Goal: Information Seeking & Learning: Learn about a topic

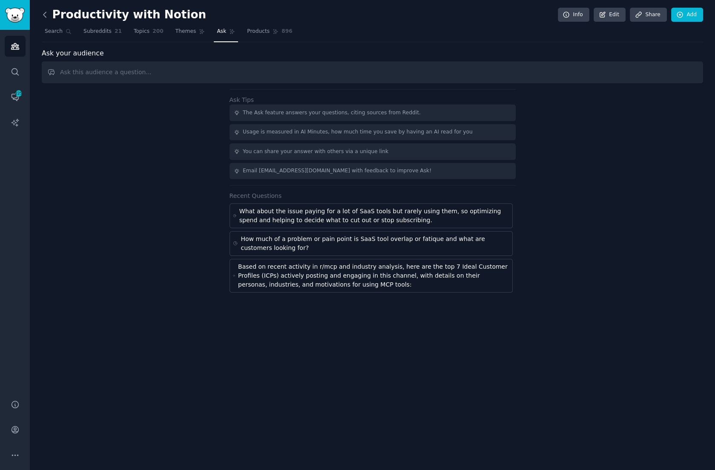
click at [44, 14] on icon at bounding box center [44, 14] width 9 height 9
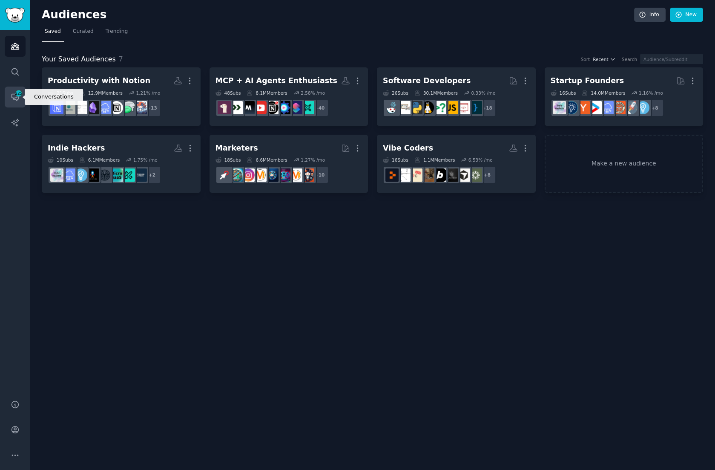
click at [15, 95] on span "225" at bounding box center [19, 93] width 8 height 6
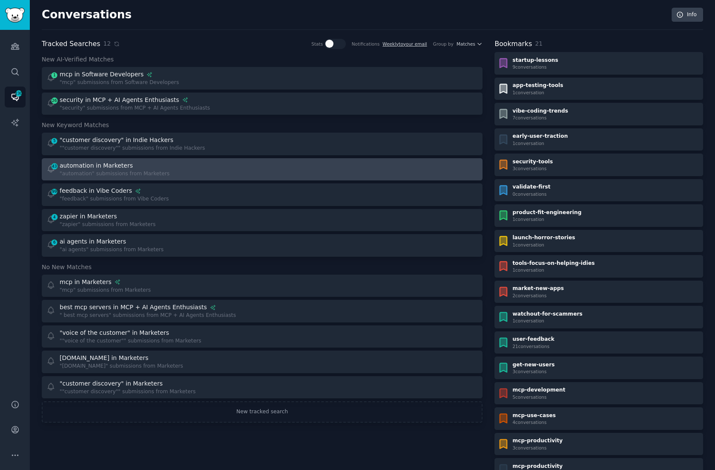
click at [146, 166] on div "automation in Marketers" at bounding box center [115, 165] width 110 height 9
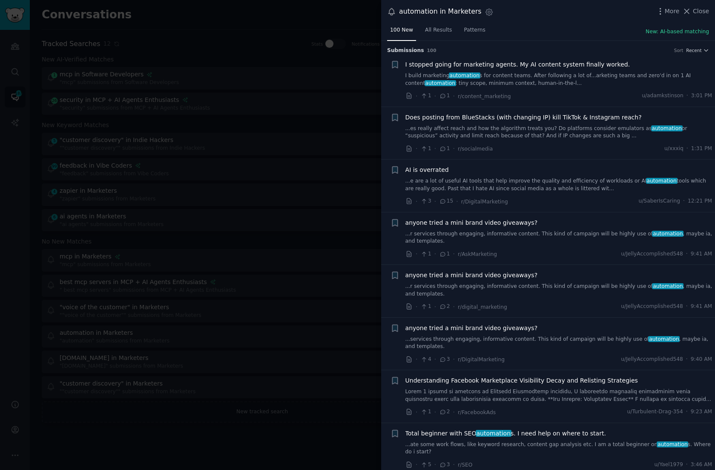
click at [508, 77] on link "I build marketing automation s for content teams. After following a lot of...ar…" at bounding box center [559, 79] width 307 height 15
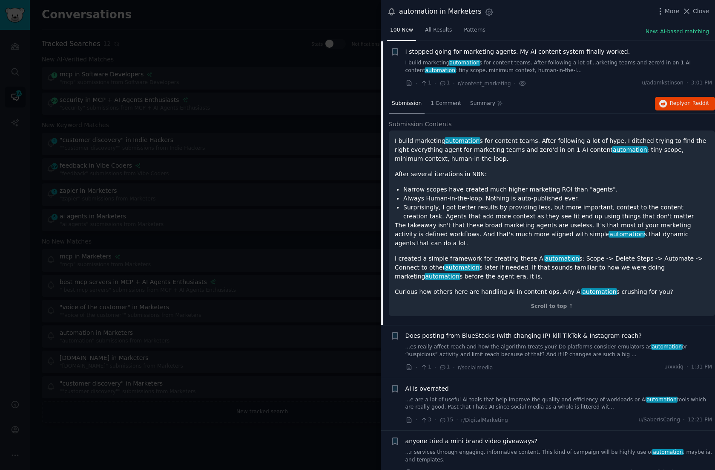
scroll to position [13, 0]
click at [444, 103] on span "1 Comment" at bounding box center [446, 103] width 31 height 8
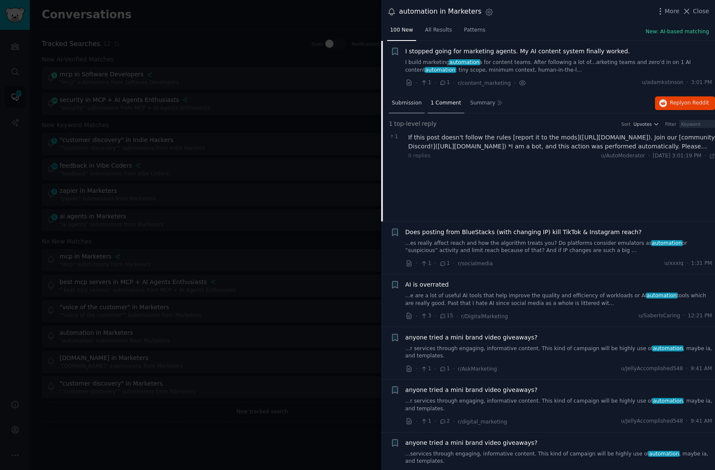
click at [408, 103] on span "Submission" at bounding box center [407, 103] width 30 height 8
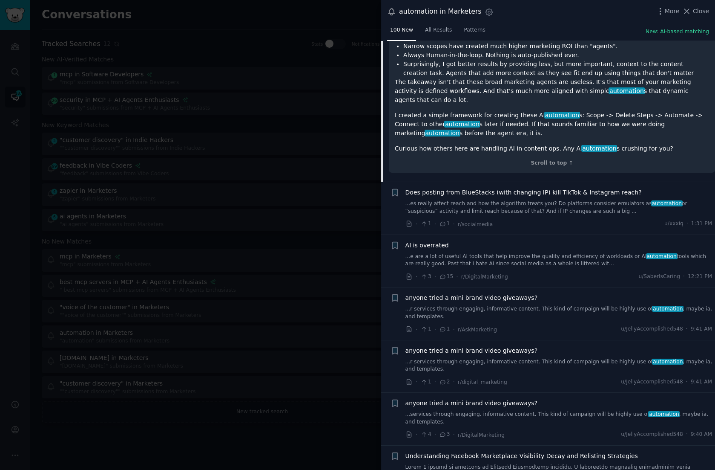
scroll to position [0, 0]
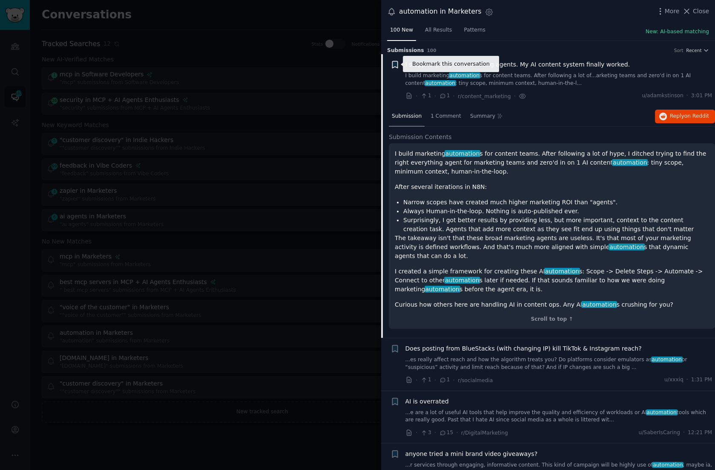
click at [395, 64] on icon "button" at bounding box center [394, 64] width 5 height 7
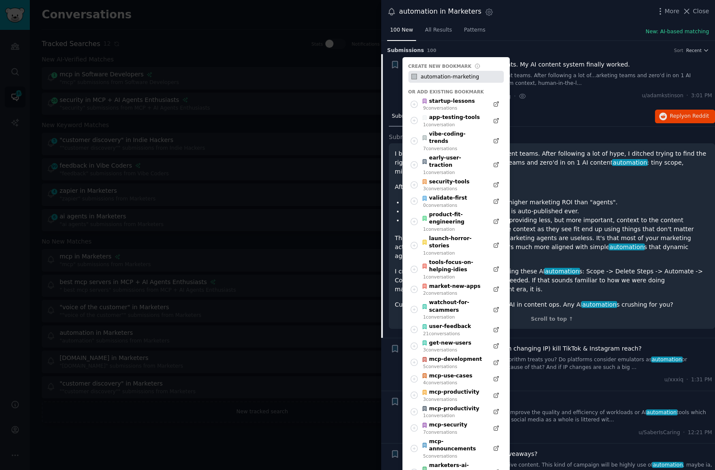
type input "automation-marketing"
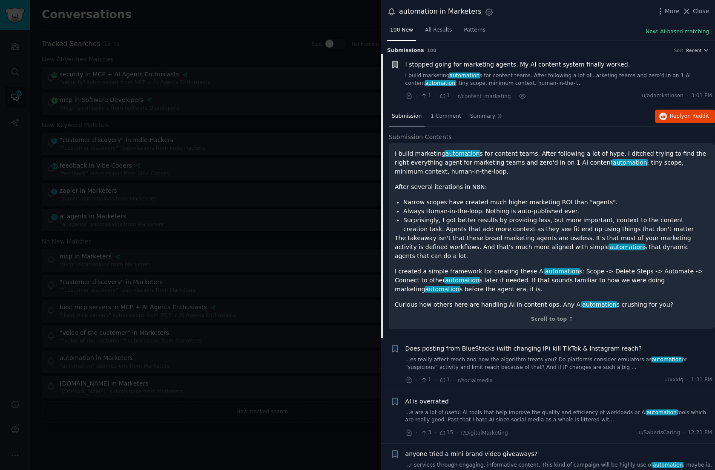
click at [224, 66] on div at bounding box center [357, 235] width 715 height 470
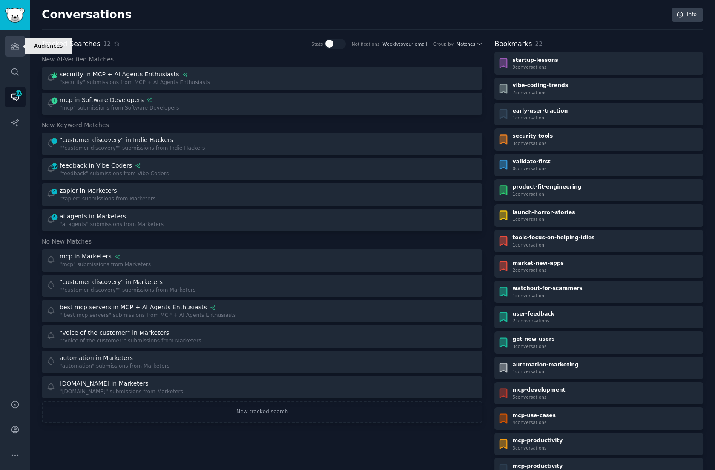
click at [20, 45] on link "Audiences" at bounding box center [15, 46] width 21 height 21
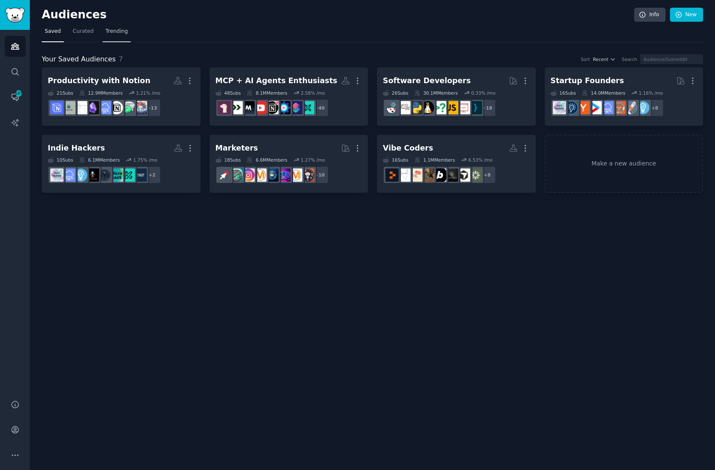
click at [117, 31] on span "Trending" at bounding box center [117, 32] width 22 height 8
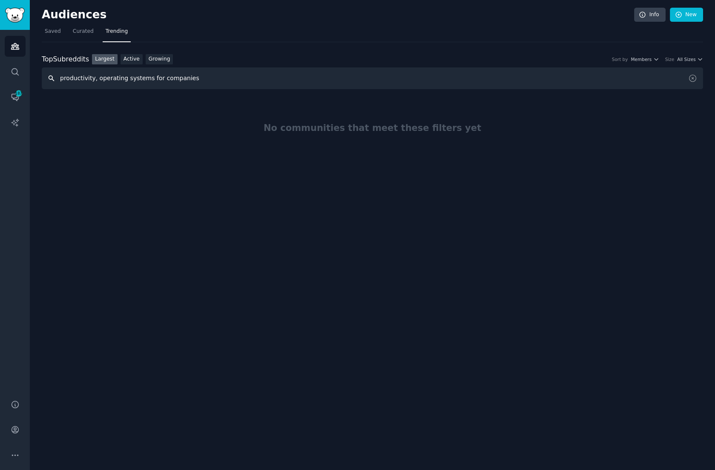
drag, startPoint x: 95, startPoint y: 78, endPoint x: 52, endPoint y: 76, distance: 43.1
click at [52, 76] on input "productivity, operating systems for companies" at bounding box center [373, 78] width 662 height 22
click at [168, 80] on input "operating systems for companies" at bounding box center [373, 78] width 662 height 22
drag, startPoint x: 160, startPoint y: 78, endPoint x: 32, endPoint y: 77, distance: 128.7
click at [32, 77] on div "Audiences Info New Saved Curated Trending Top Subreddits Top Subreddits Largest…" at bounding box center [373, 235] width 686 height 470
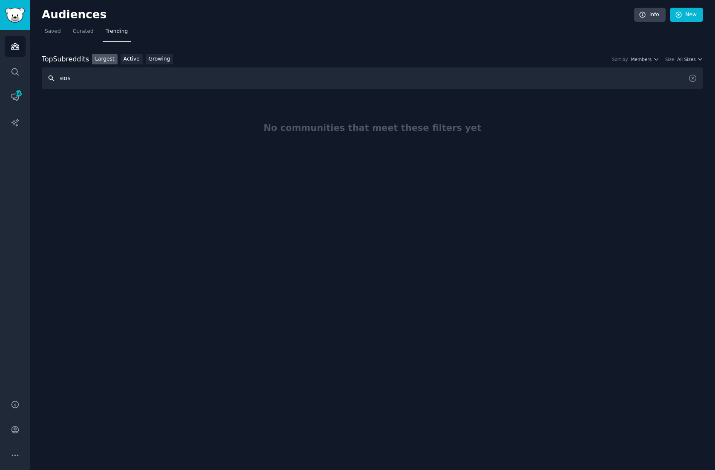
type input "eos"
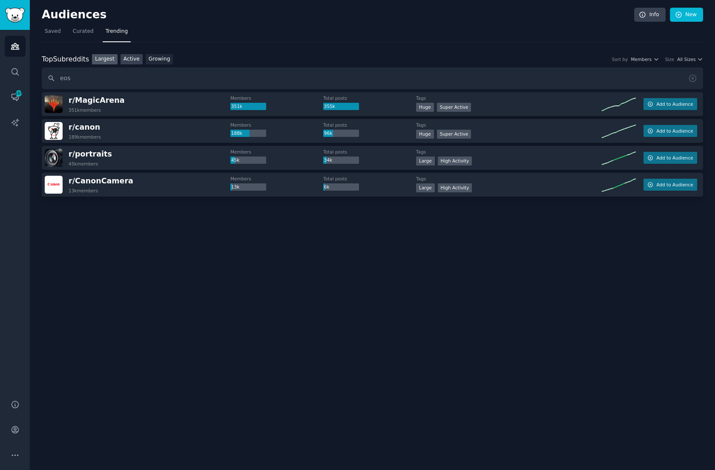
click at [135, 58] on link "Active" at bounding box center [132, 59] width 22 height 11
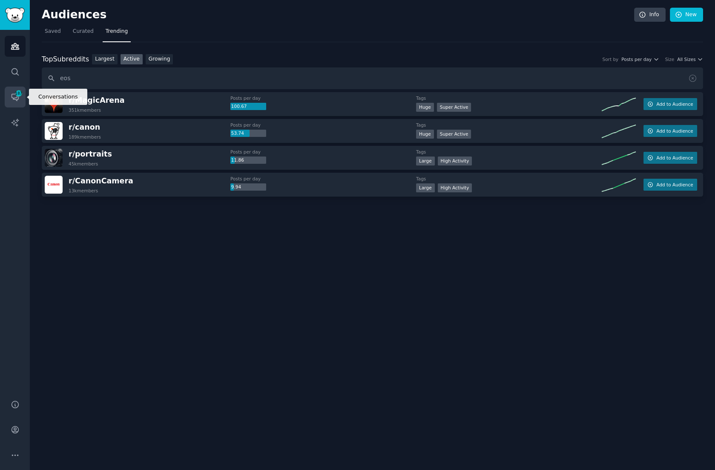
click at [13, 99] on icon "Sidebar" at bounding box center [15, 97] width 7 height 7
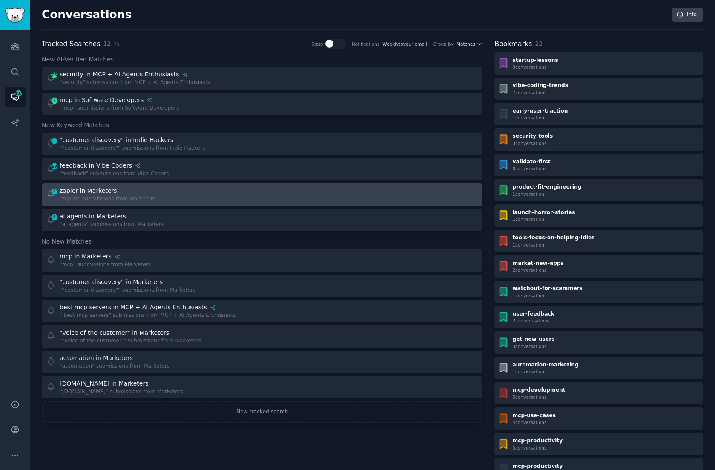
click at [216, 187] on div "4 zapier in Marketers "zapier" submissions from Marketers" at bounding box center [151, 194] width 210 height 17
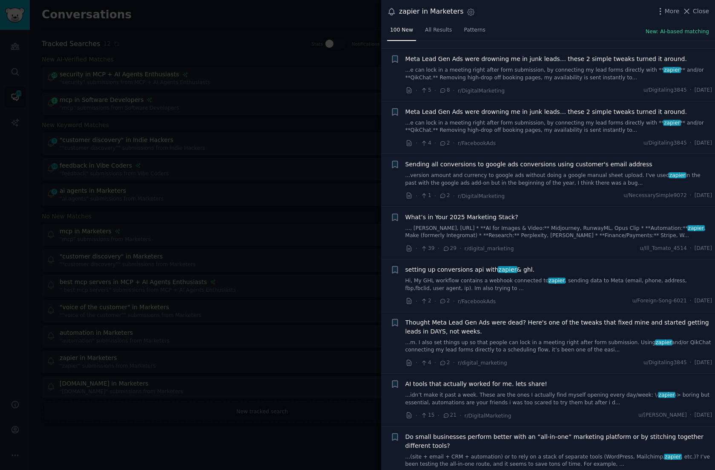
scroll to position [231, 0]
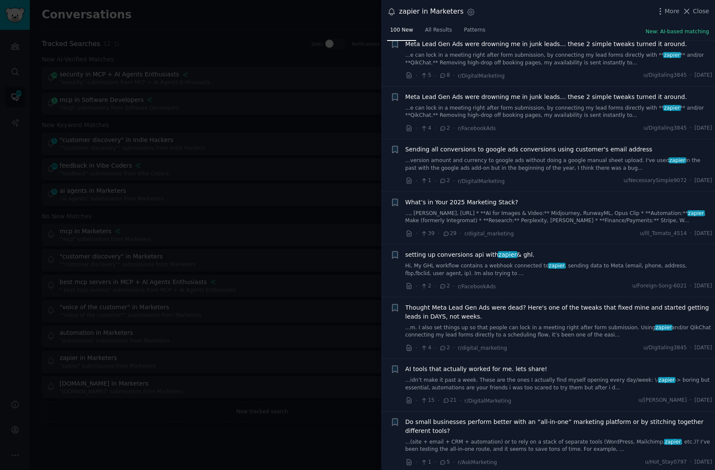
click at [513, 216] on link "..., [PERSON_NAME], [URL] * **AI for Images & Video:** Midjourney, RunwayML, Op…" at bounding box center [559, 217] width 307 height 15
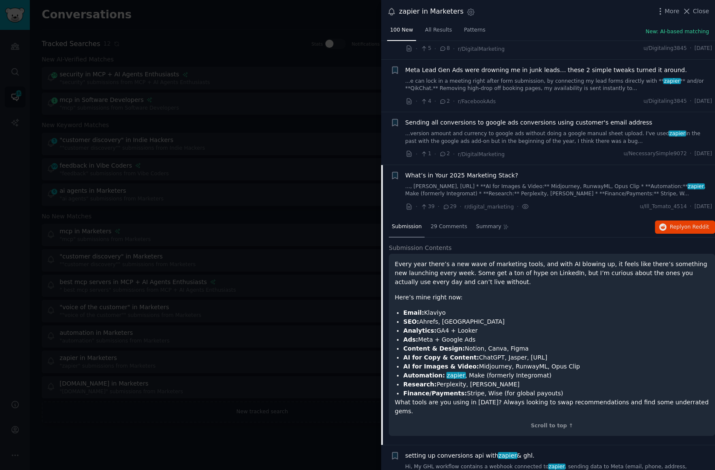
scroll to position [259, 0]
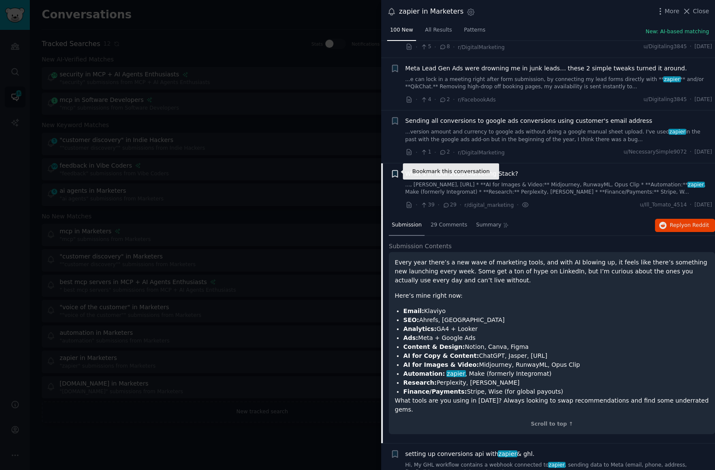
click at [393, 171] on icon "button" at bounding box center [394, 173] width 5 height 7
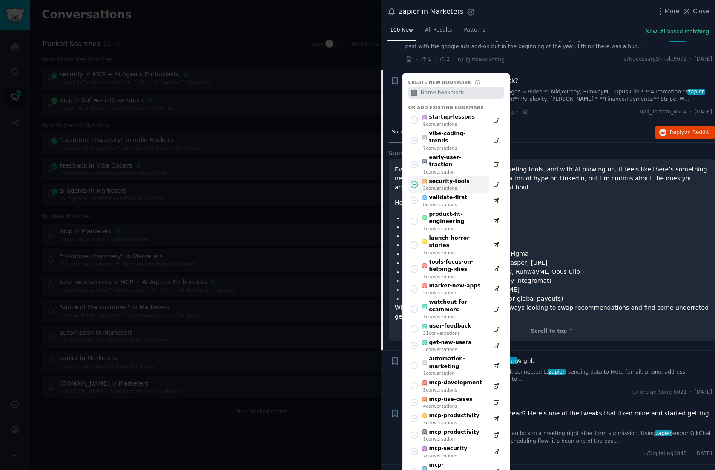
scroll to position [353, 0]
click at [467, 354] on div "automation-marketing" at bounding box center [453, 361] width 63 height 15
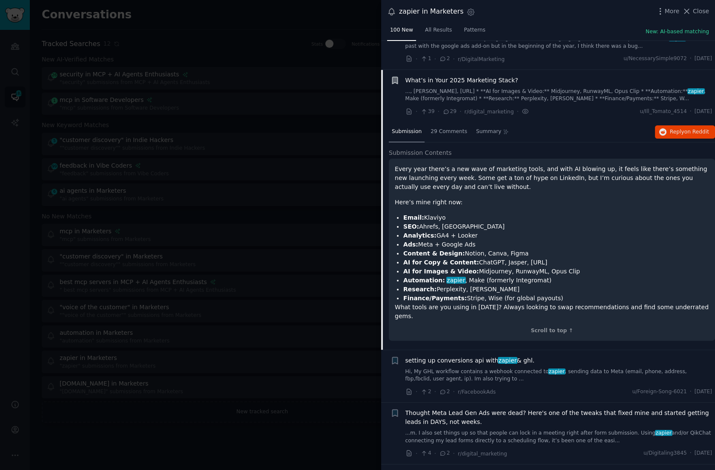
click at [578, 208] on div "Every year there’s a new wave of marketing tools, and with AI blowing up, it fe…" at bounding box center [552, 242] width 314 height 156
click at [441, 131] on span "29 Comments" at bounding box center [449, 132] width 37 height 8
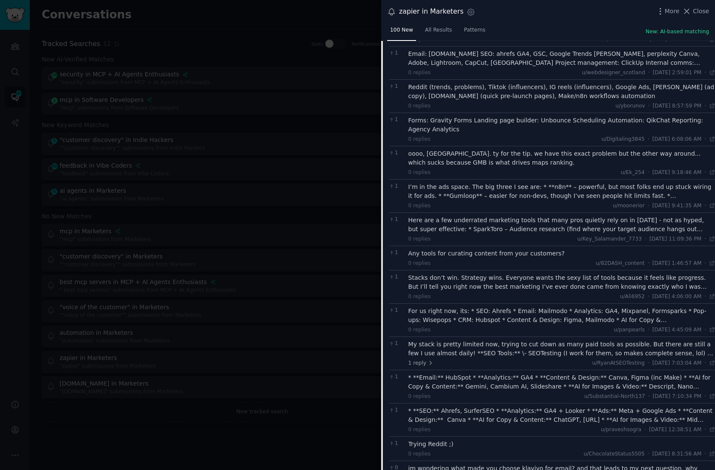
scroll to position [656, 0]
click at [548, 273] on div "Stacks don’t win. Strategy wins. Everyone wants the sexy list of tools because …" at bounding box center [562, 282] width 307 height 18
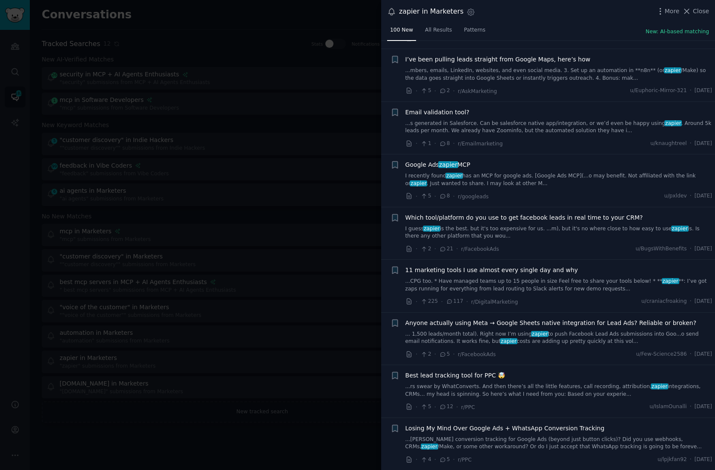
scroll to position [1715, 0]
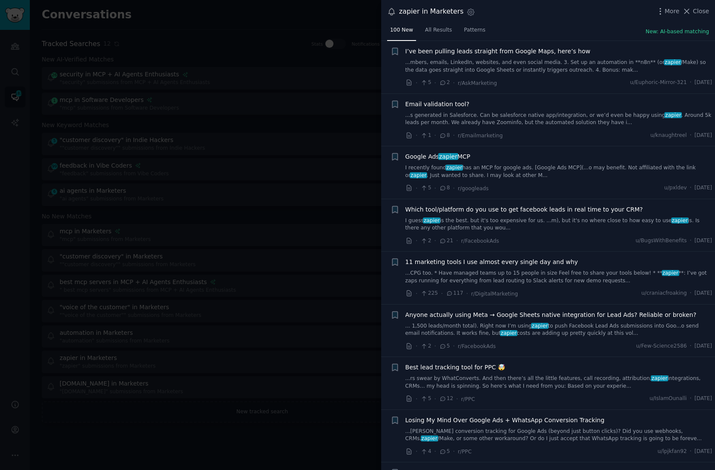
click at [505, 269] on link "...CPG too. * Have managed teams up to 15 people in size Feel free to share you…" at bounding box center [559, 276] width 307 height 15
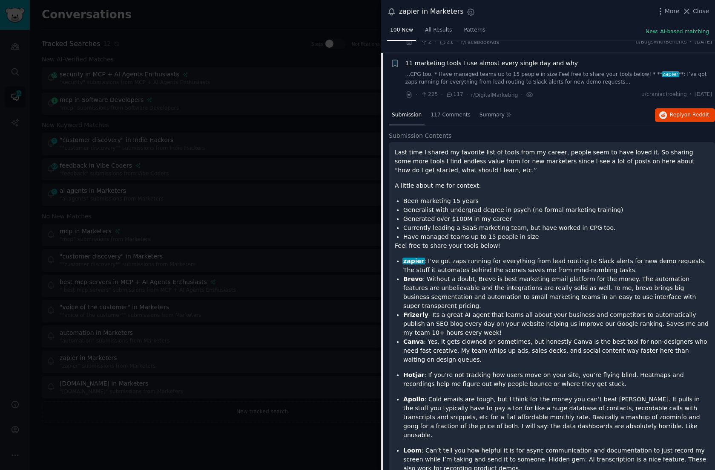
scroll to position [1202, 0]
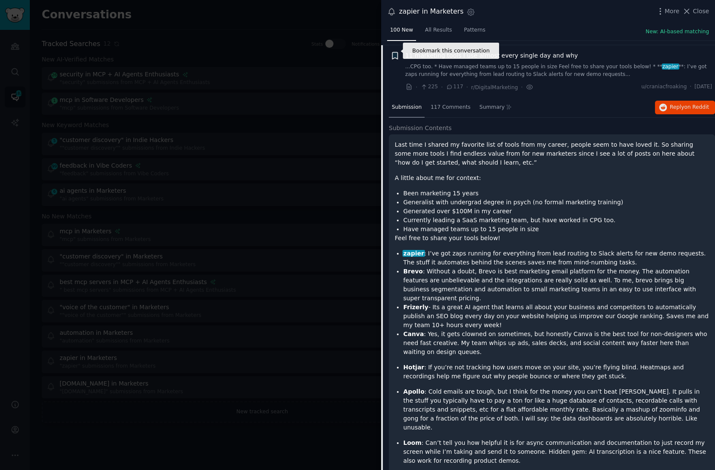
click at [396, 52] on icon "button" at bounding box center [394, 55] width 5 height 7
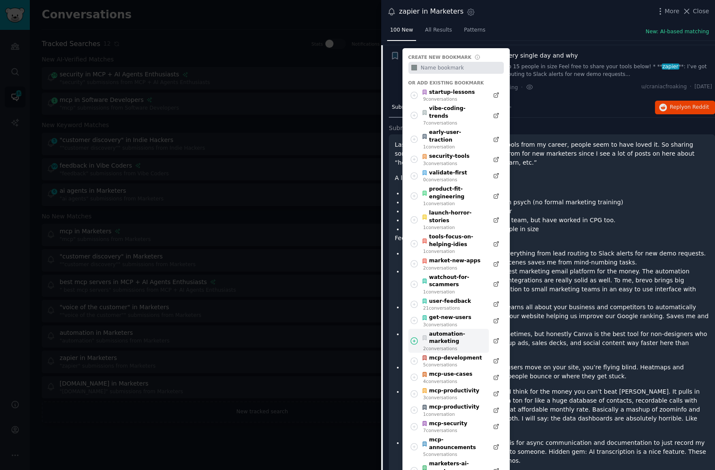
click at [461, 330] on div "automation-marketing" at bounding box center [453, 337] width 63 height 15
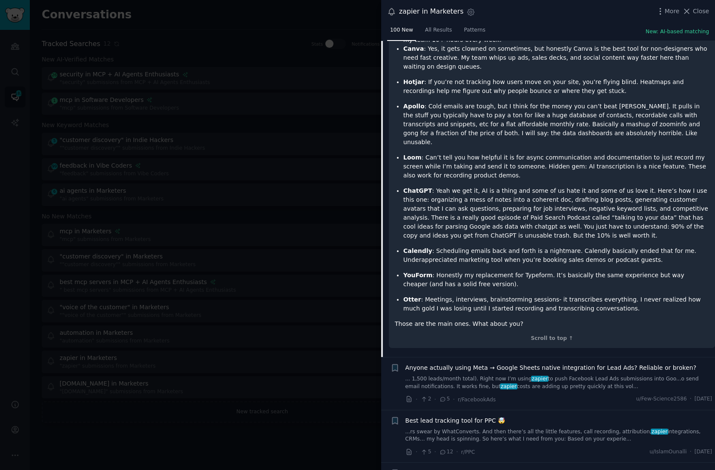
scroll to position [1486, 0]
click at [570, 376] on link "... 1,500 leads/month total). Right now I’m using zapier to push Facebook Lead …" at bounding box center [559, 383] width 307 height 15
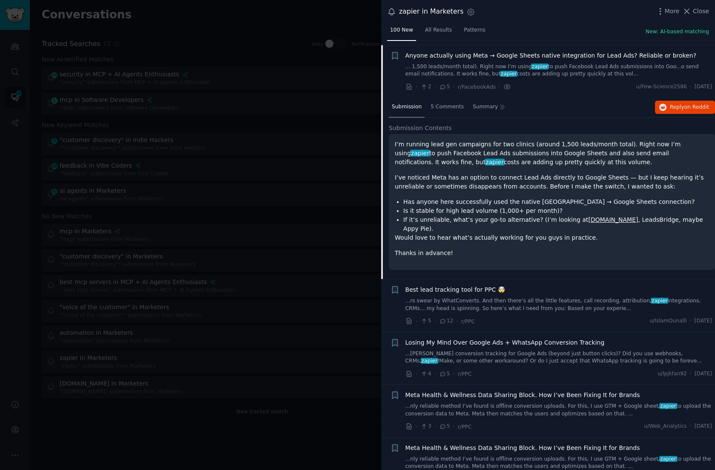
scroll to position [1255, 0]
click at [440, 104] on span "5 Comments" at bounding box center [447, 108] width 33 height 8
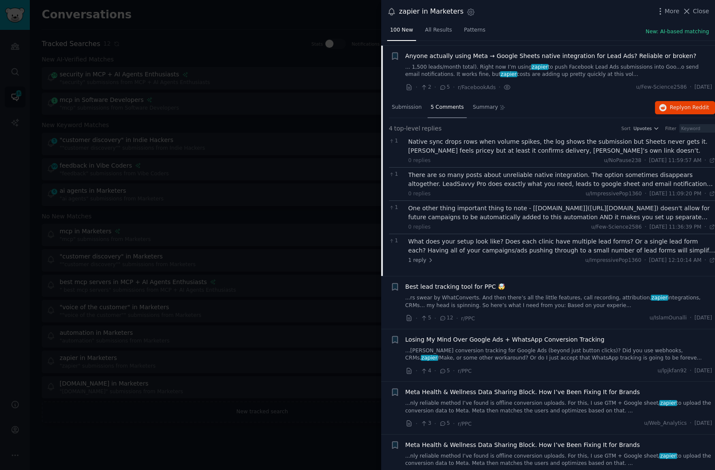
click at [500, 173] on div "There are so many posts about unreliable native integration. The option sometim…" at bounding box center [562, 179] width 307 height 18
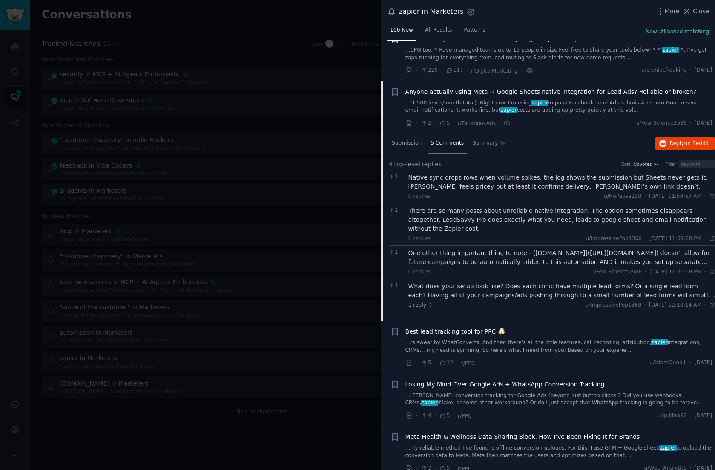
scroll to position [1222, 0]
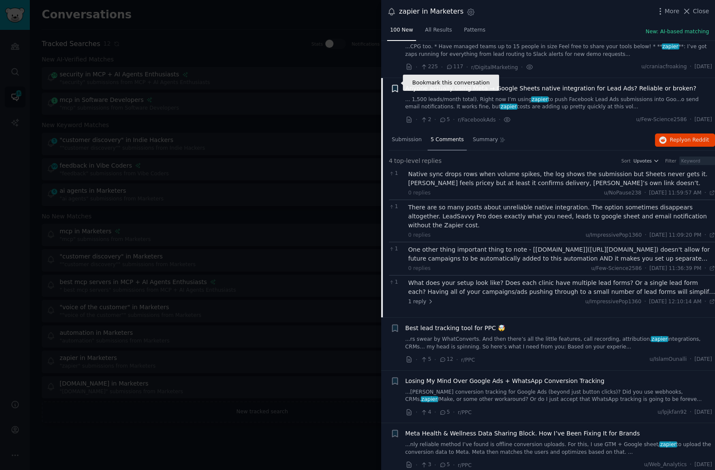
click at [398, 84] on icon "button" at bounding box center [395, 88] width 9 height 9
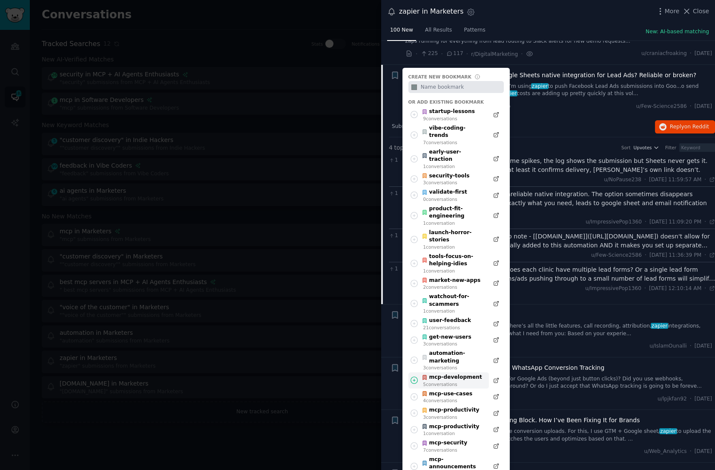
scroll to position [1232, 0]
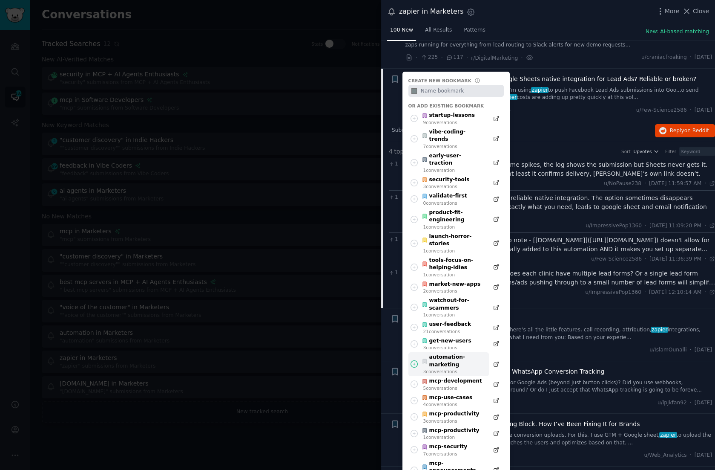
click at [457, 353] on div "automation-marketing" at bounding box center [453, 360] width 63 height 15
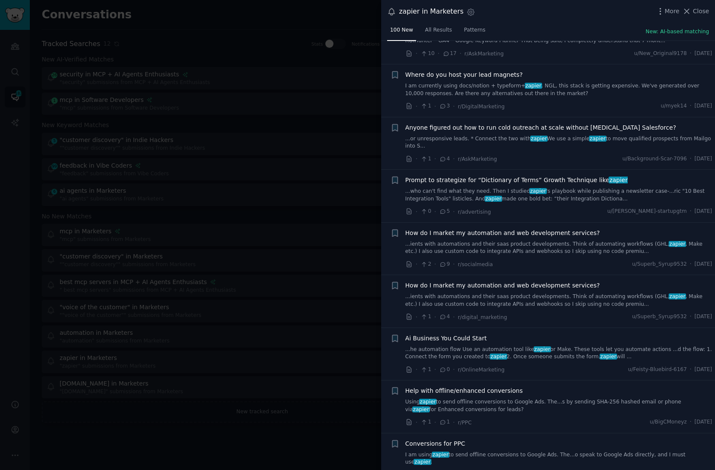
scroll to position [2003, 0]
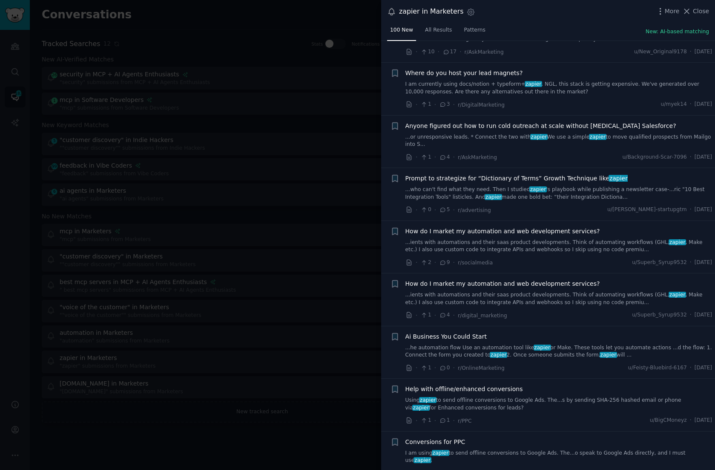
click at [470, 344] on link "...he automation flow Use an automation tool like zapier or Make. These tools l…" at bounding box center [559, 351] width 307 height 15
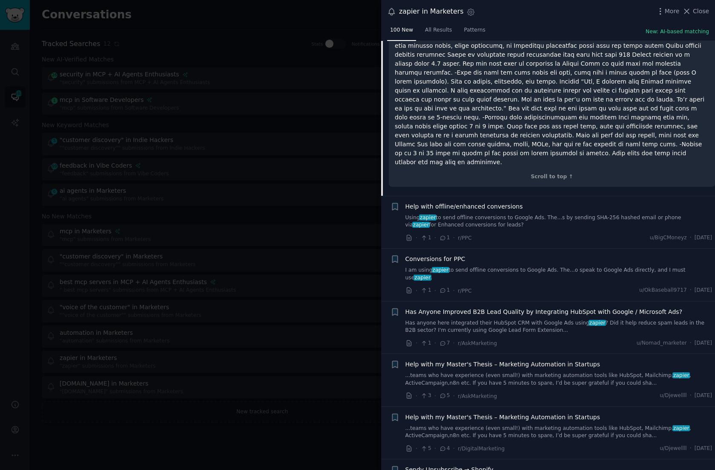
scroll to position [2572, 0]
click at [488, 371] on link "...teams who have experience (even small!) with marketing automation tools like…" at bounding box center [559, 378] width 307 height 15
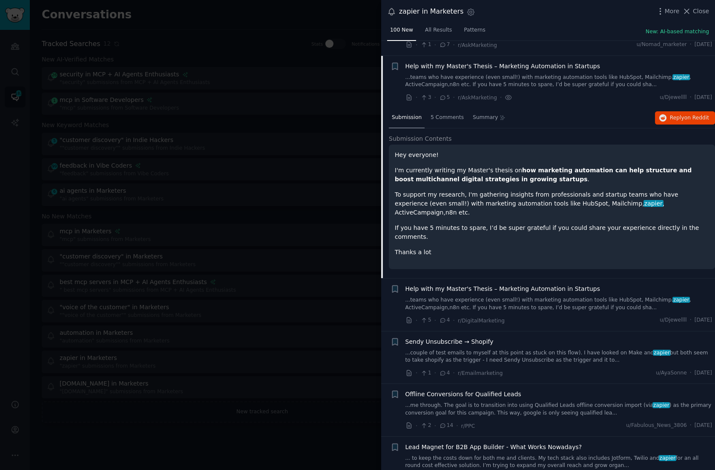
scroll to position [2296, 0]
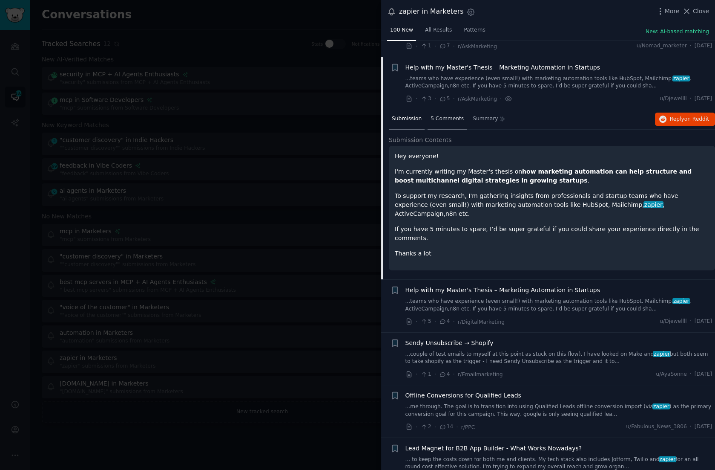
click at [447, 115] on span "5 Comments" at bounding box center [447, 119] width 33 height 8
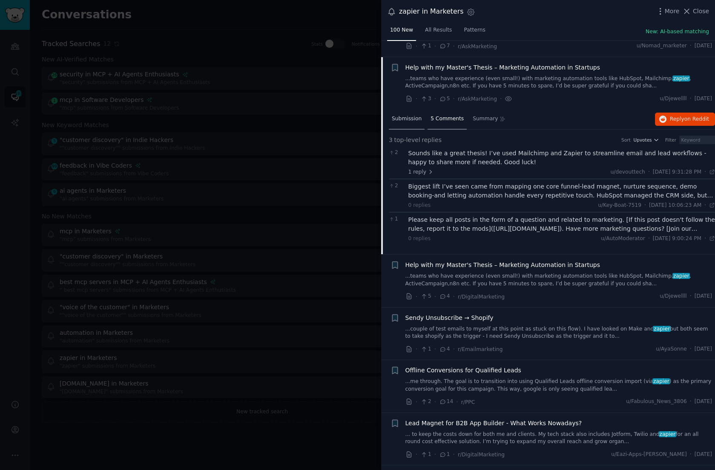
click at [402, 115] on span "Submission" at bounding box center [407, 119] width 30 height 8
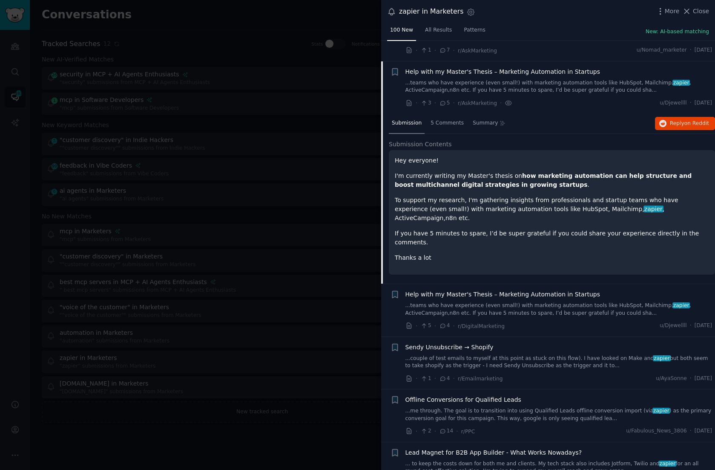
scroll to position [2258, 0]
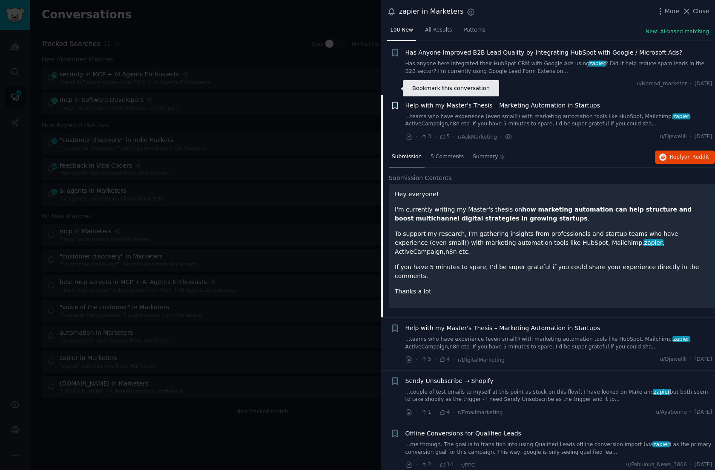
click at [394, 102] on icon "button" at bounding box center [394, 105] width 5 height 7
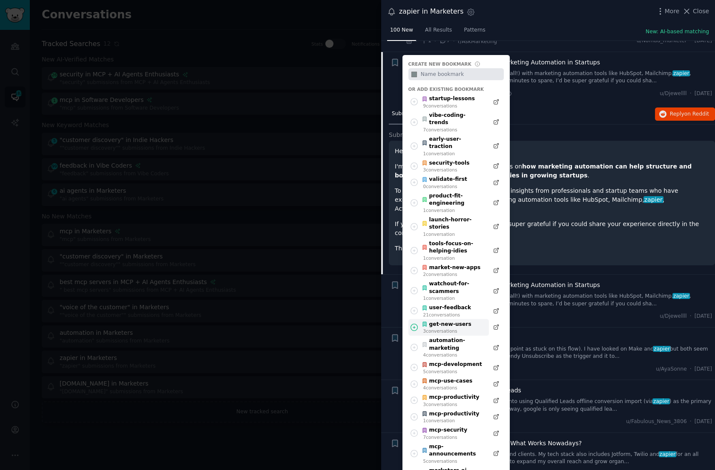
scroll to position [2302, 0]
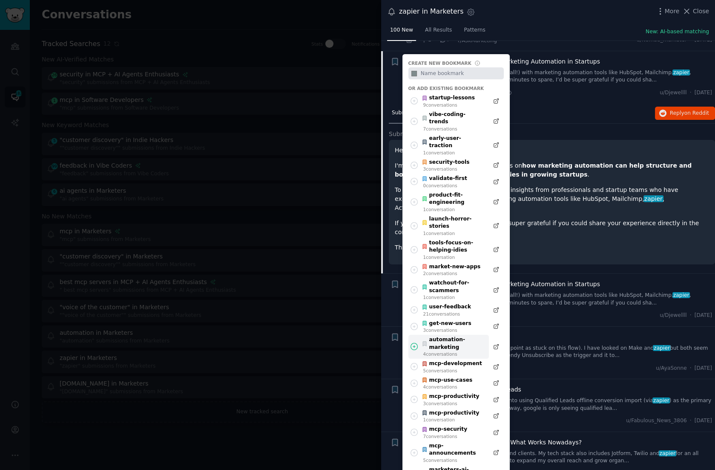
click at [452, 336] on div "automation-marketing" at bounding box center [453, 343] width 63 height 15
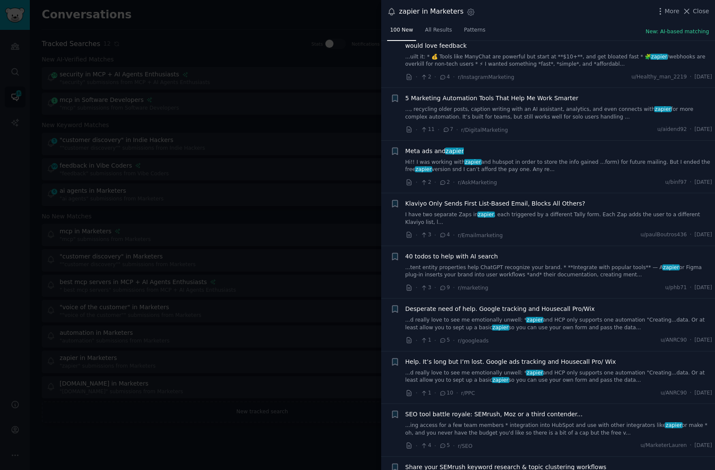
scroll to position [3901, 0]
click at [562, 315] on link "...d really love to see me emotionally unwell: * zapier and HCP only supports o…" at bounding box center [559, 322] width 307 height 15
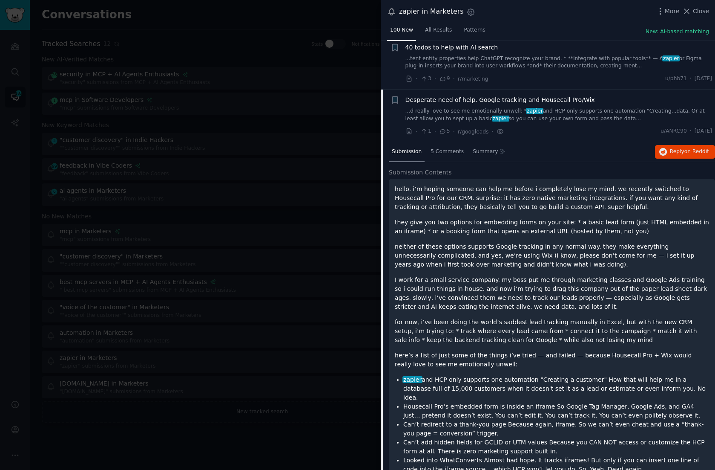
scroll to position [3947, 0]
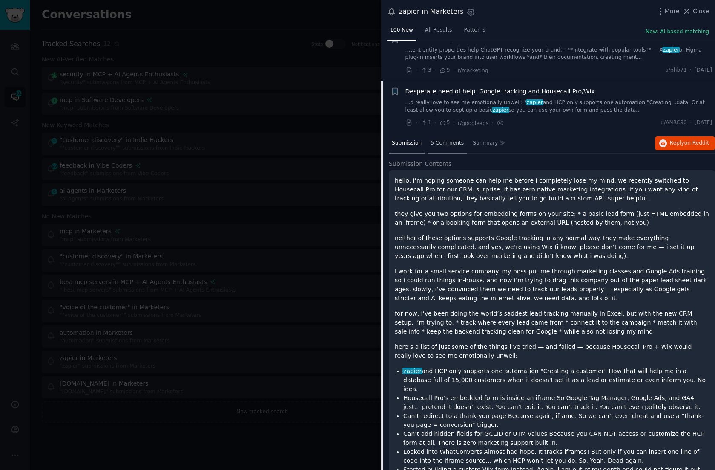
click at [444, 139] on span "5 Comments" at bounding box center [447, 143] width 33 height 8
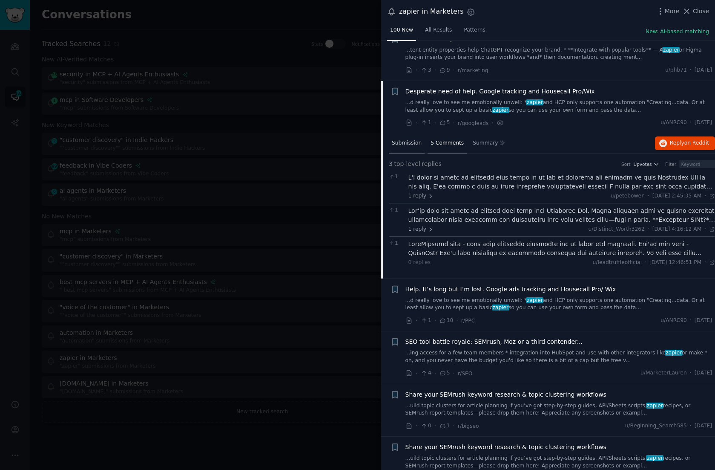
click at [406, 139] on span "Submission" at bounding box center [407, 143] width 30 height 8
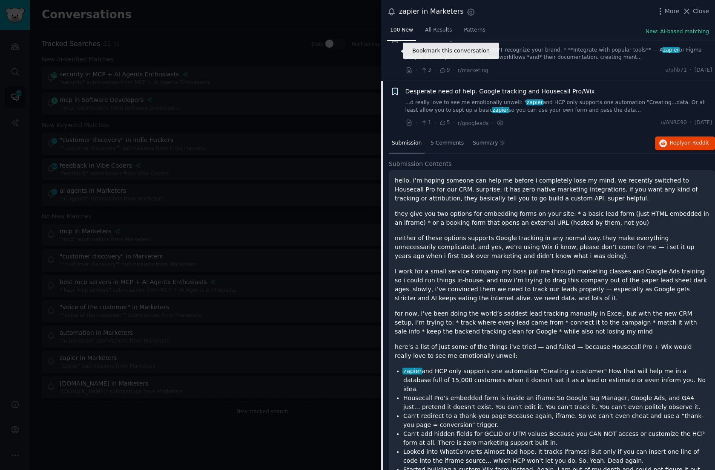
click at [397, 88] on icon "button" at bounding box center [394, 91] width 5 height 7
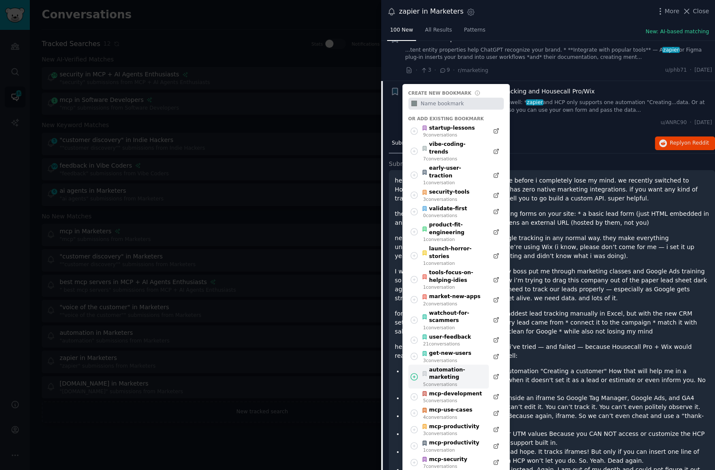
click at [454, 366] on div "automation-marketing" at bounding box center [453, 373] width 63 height 15
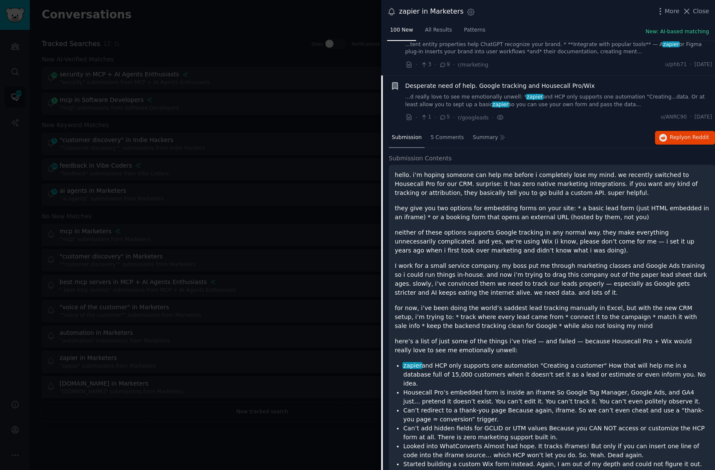
scroll to position [3803, 0]
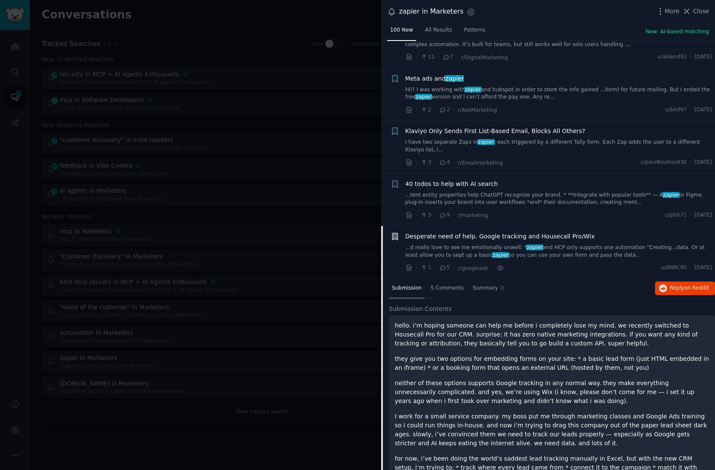
click at [255, 34] on div at bounding box center [357, 235] width 715 height 470
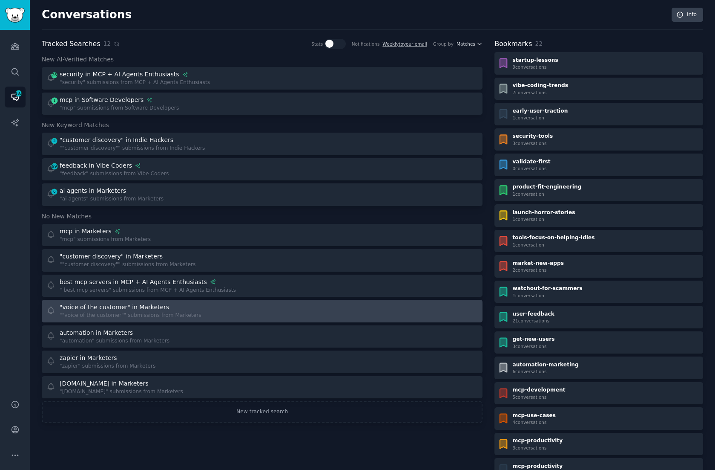
click at [257, 304] on div ""voice of the customer" in Marketers ""voice of the customer"" submissions from…" at bounding box center [262, 311] width 435 height 17
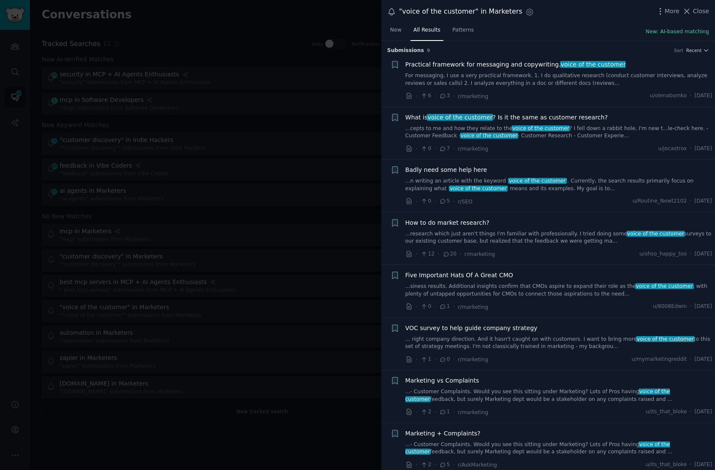
click at [126, 426] on div at bounding box center [357, 235] width 715 height 470
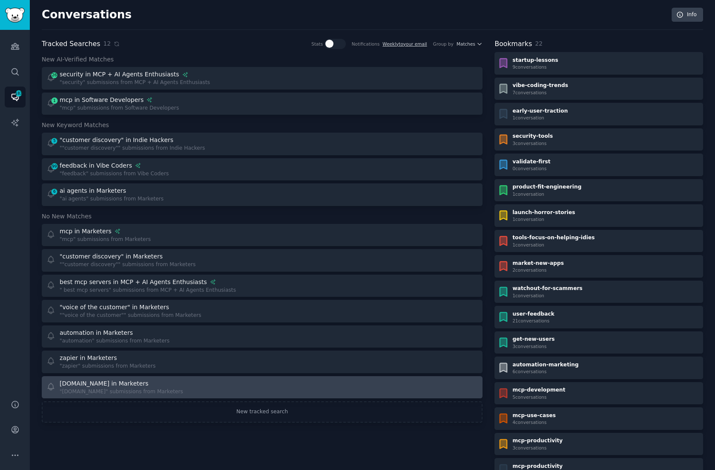
click at [128, 381] on div "[DOMAIN_NAME] in Marketers" at bounding box center [122, 383] width 124 height 9
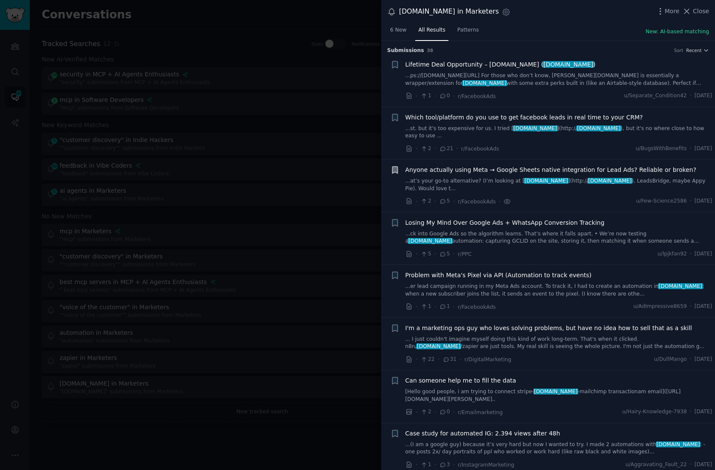
click at [518, 335] on link "... I just couldn't imagine myself doing this kind of work long-term. That's wh…" at bounding box center [559, 342] width 307 height 15
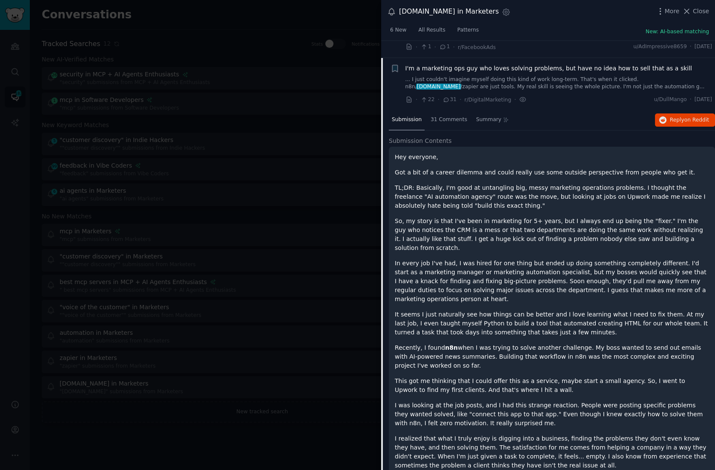
scroll to position [260, 0]
click at [447, 115] on span "31 Comments" at bounding box center [449, 119] width 37 height 8
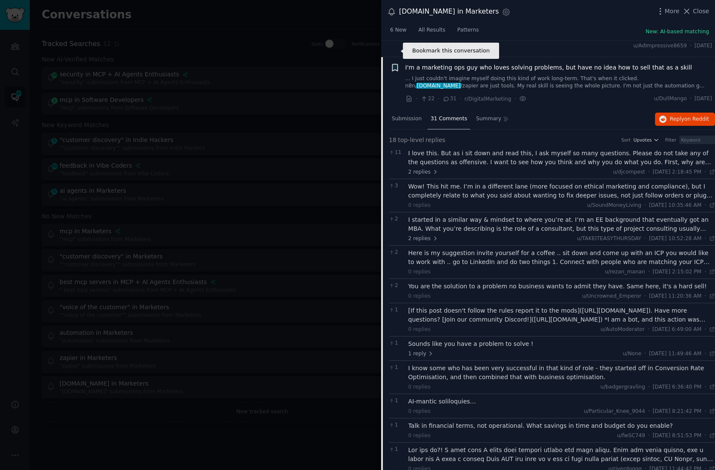
click at [395, 64] on icon "button" at bounding box center [394, 67] width 5 height 7
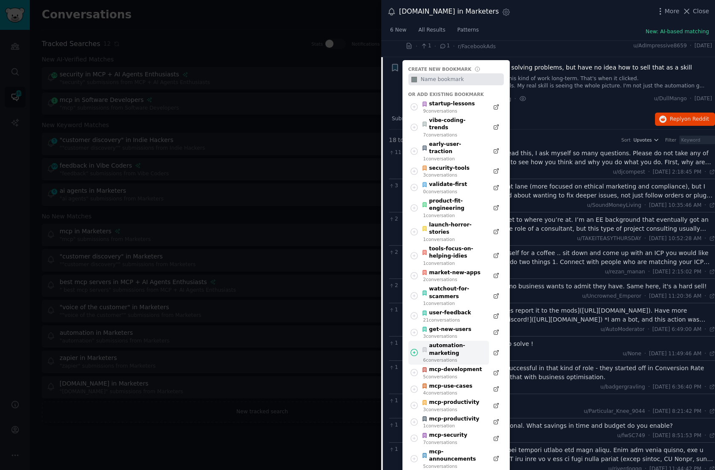
click at [453, 342] on div "automation-marketing" at bounding box center [453, 349] width 63 height 15
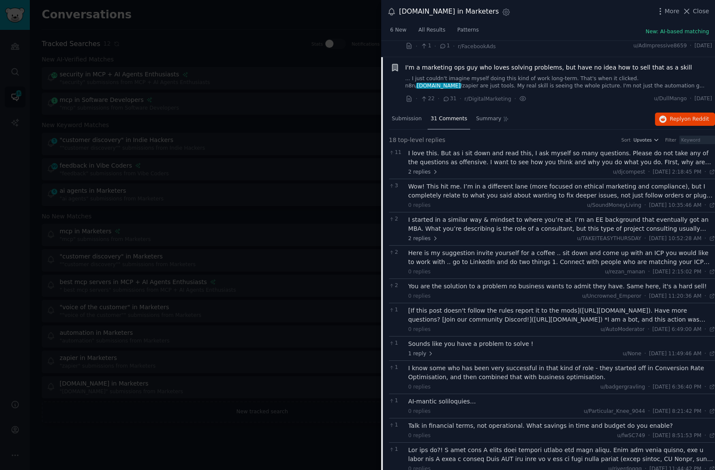
click at [505, 75] on link "... I just couldn't imagine myself doing this kind of work long-term. That's wh…" at bounding box center [559, 82] width 307 height 15
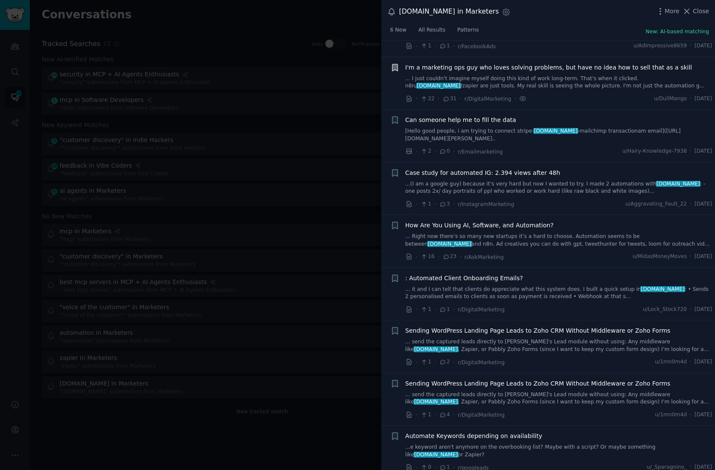
click at [583, 75] on link "... I just couldn't imagine myself doing this kind of work long-term. That's wh…" at bounding box center [559, 82] width 307 height 15
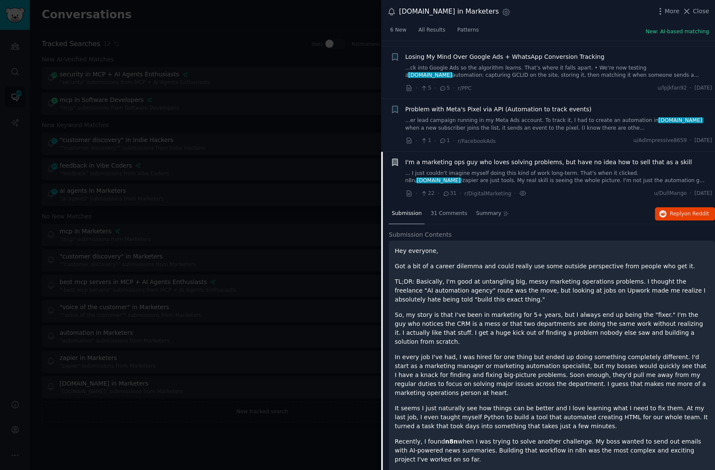
scroll to position [167, 0]
click at [447, 209] on span "31 Comments" at bounding box center [449, 213] width 37 height 8
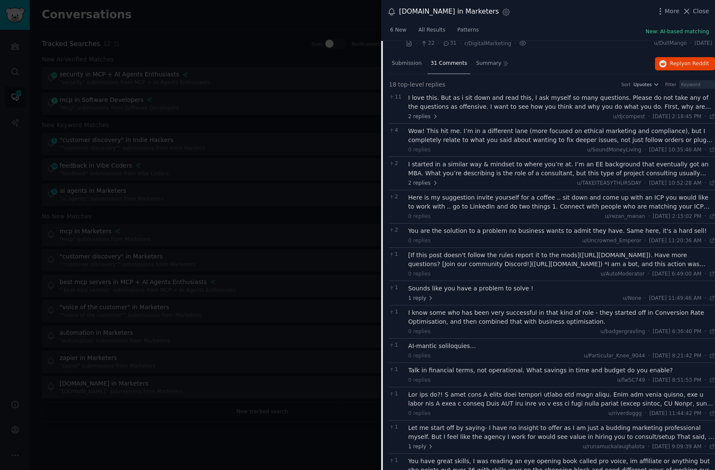
scroll to position [322, 0]
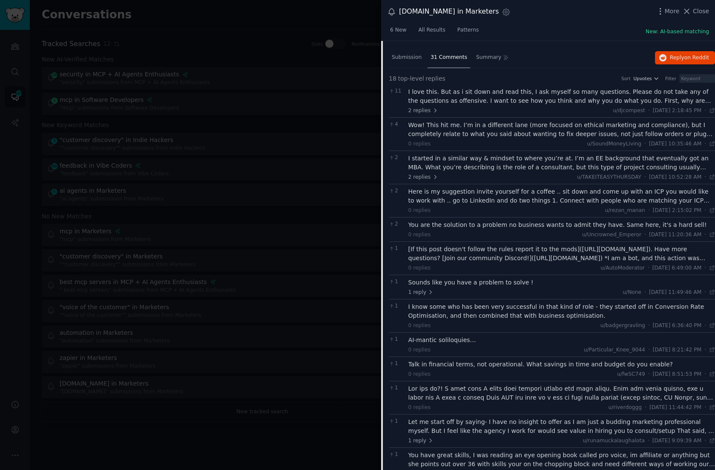
click at [456, 335] on div "AI-mantic soliloquies…" at bounding box center [562, 339] width 307 height 9
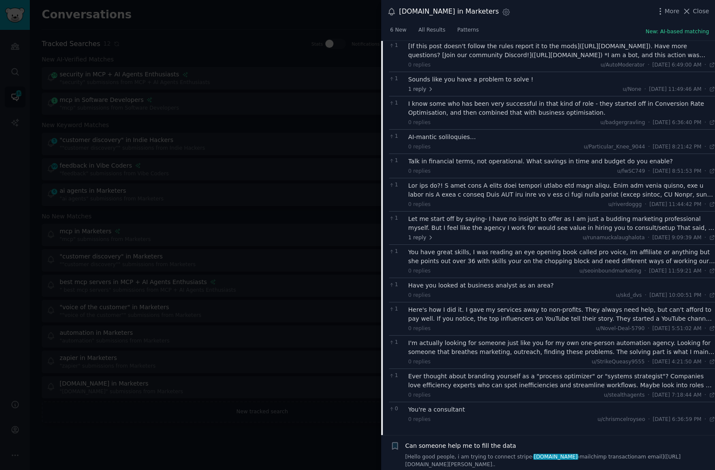
scroll to position [527, 0]
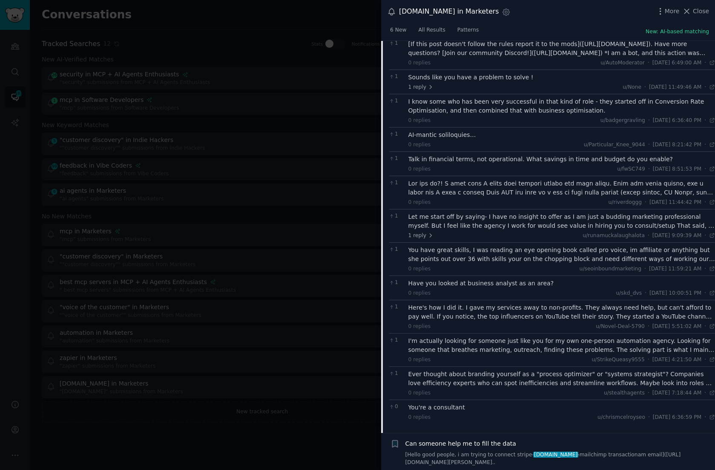
click at [495, 303] on div "Here's how I did it. I gave my services away to non-profits. They always need h…" at bounding box center [562, 312] width 307 height 18
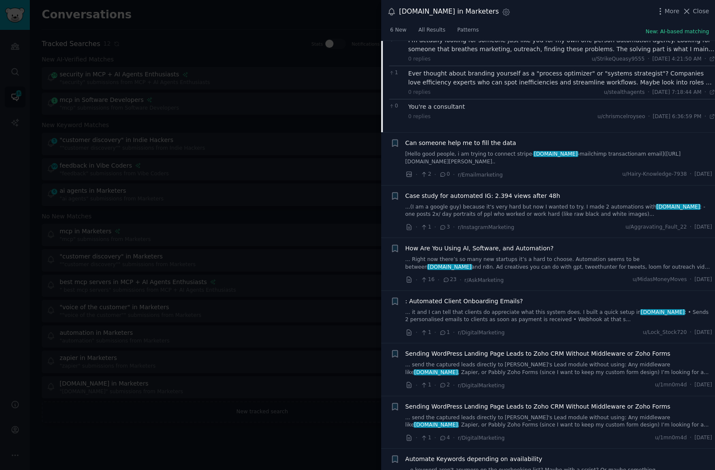
scroll to position [836, 0]
click at [517, 255] on link "... Right now there’s so many new startups it’s a hard to choose. Automation se…" at bounding box center [559, 262] width 307 height 15
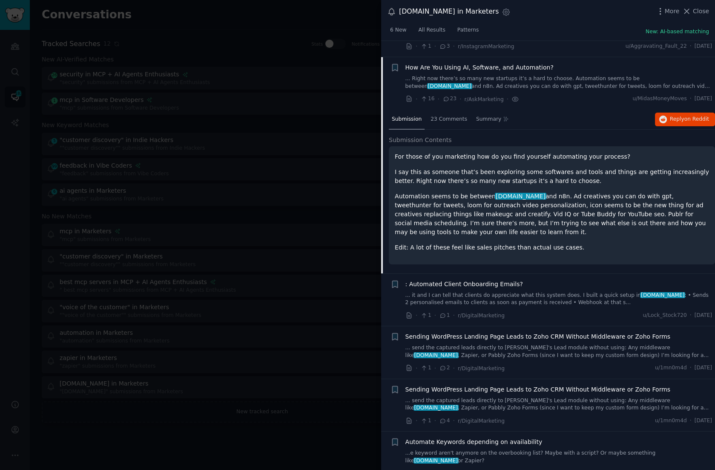
scroll to position [418, 0]
click at [452, 116] on span "23 Comments" at bounding box center [449, 120] width 37 height 8
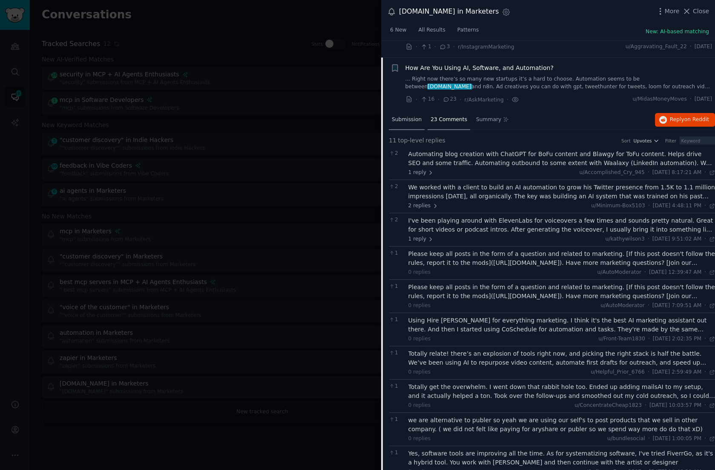
click at [405, 116] on span "Submission" at bounding box center [407, 120] width 30 height 8
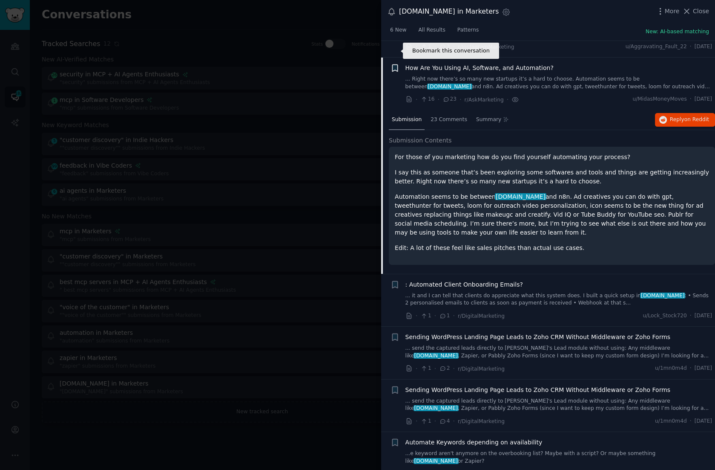
click at [395, 65] on icon "button" at bounding box center [394, 68] width 5 height 7
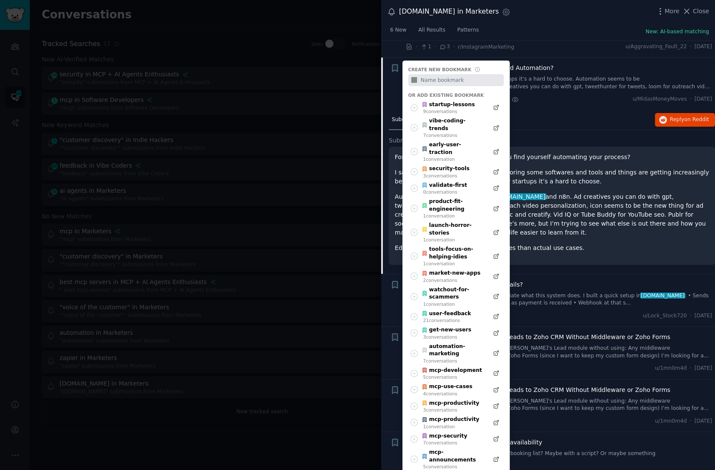
click at [572, 28] on div "6 New All Results Patterns New: AI-based matching" at bounding box center [548, 31] width 334 height 17
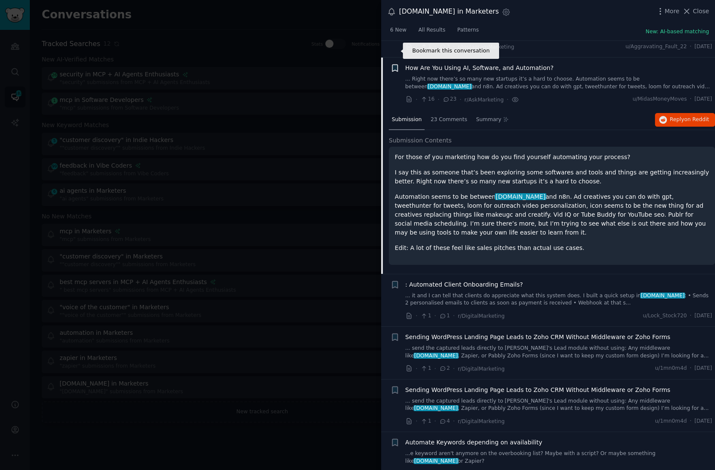
click at [396, 63] on icon "button" at bounding box center [395, 67] width 9 height 9
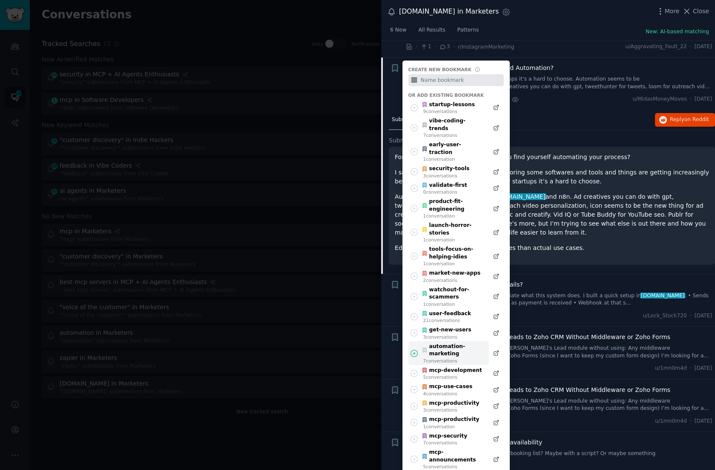
click at [460, 343] on div "automation-marketing" at bounding box center [453, 350] width 63 height 15
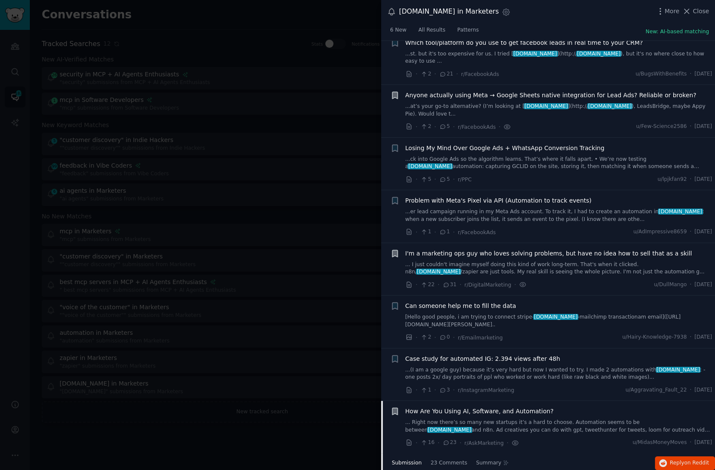
scroll to position [0, 0]
